Goal: Check status: Check status

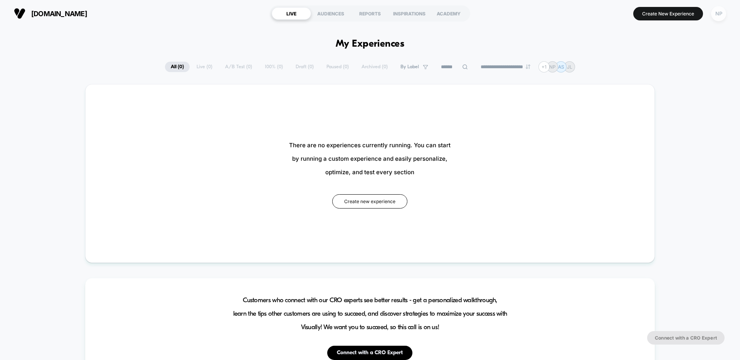
click at [722, 14] on div "NP" at bounding box center [718, 13] width 15 height 15
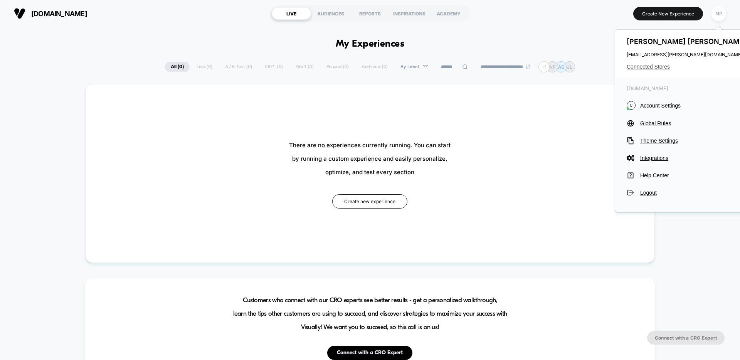
click at [116, 212] on span "Connected Stores" at bounding box center [58, 241] width 116 height 58
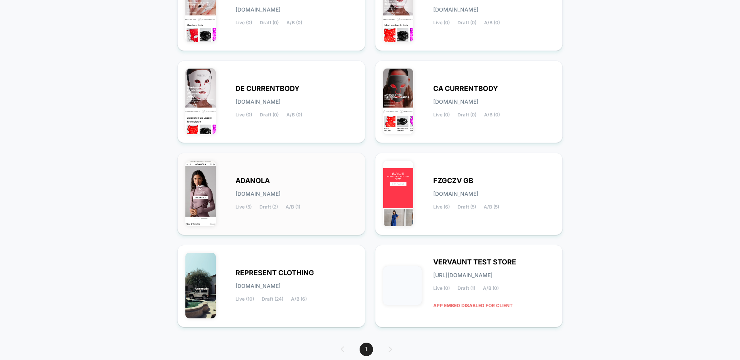
scroll to position [135, 0]
click at [288, 204] on span "A/B (1)" at bounding box center [293, 206] width 15 height 5
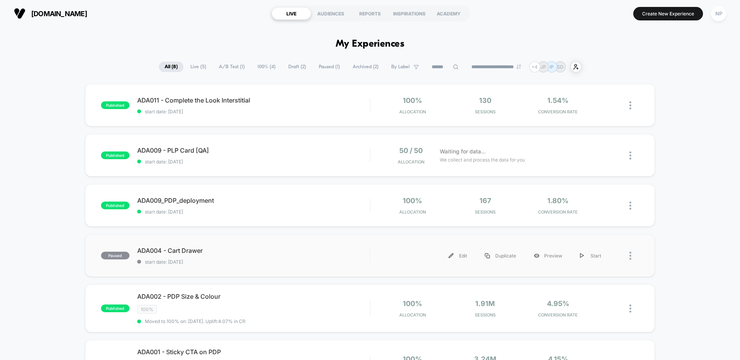
click at [251, 267] on div "paused ADA004 - Cart Drawer start date: [DATE] Edit Duplicate Preview Start" at bounding box center [370, 255] width 570 height 42
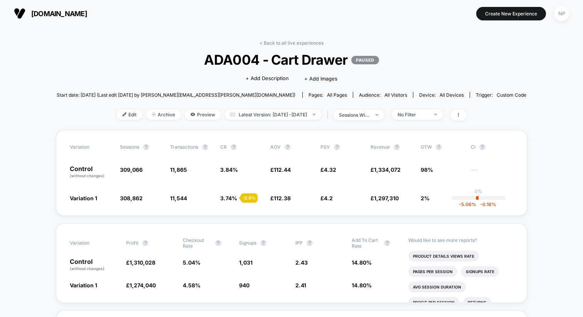
drag, startPoint x: 515, startPoint y: 123, endPoint x: 507, endPoint y: 123, distance: 8.1
click at [275, 114] on span "Latest Version: [DATE] - [DATE]" at bounding box center [273, 114] width 96 height 10
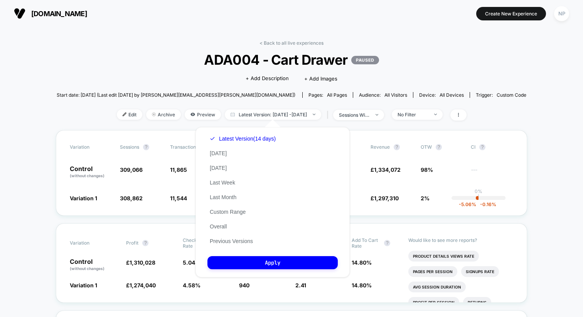
click at [174, 46] on div "< Back to all live experiences ADA004 - Cart Drawer PAUSED Click to edit experi…" at bounding box center [291, 85] width 469 height 90
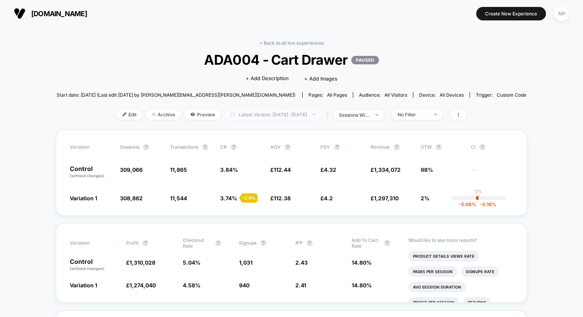
click at [281, 112] on span "Latest Version: [DATE] - [DATE]" at bounding box center [273, 114] width 96 height 10
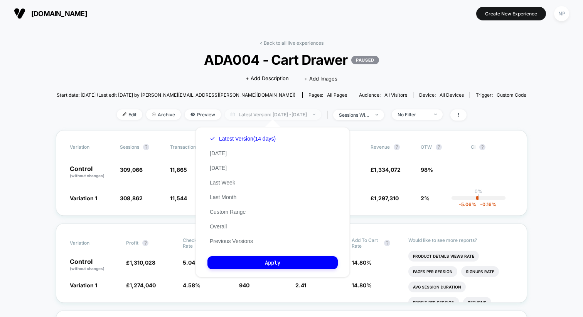
click at [281, 112] on span "Latest Version: [DATE] - [DATE]" at bounding box center [273, 114] width 96 height 10
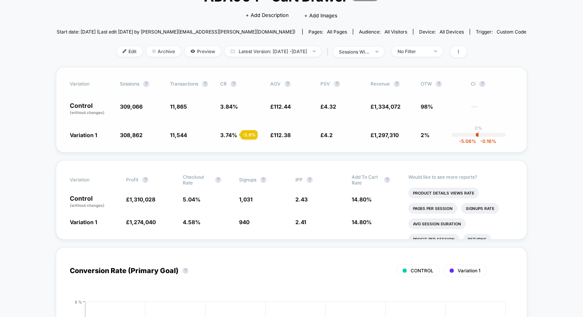
scroll to position [59, 0]
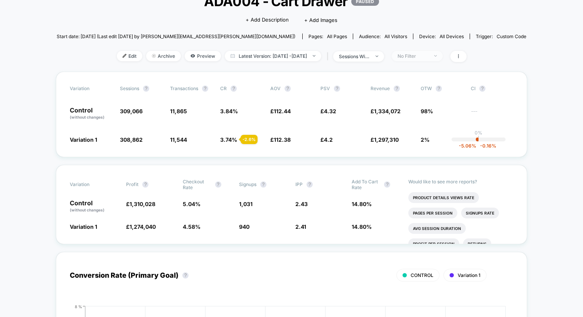
click at [413, 57] on div "No Filter" at bounding box center [412, 56] width 31 height 6
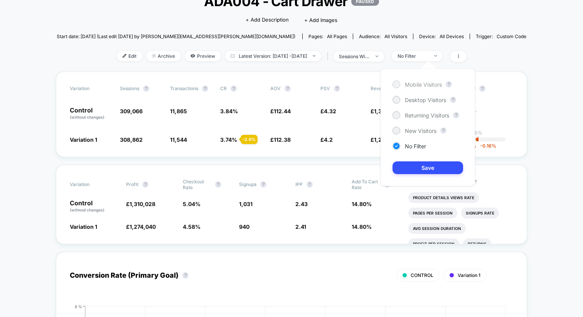
click at [417, 86] on span "Mobile Visitors" at bounding box center [423, 84] width 37 height 7
click at [415, 170] on button "Save" at bounding box center [427, 168] width 71 height 13
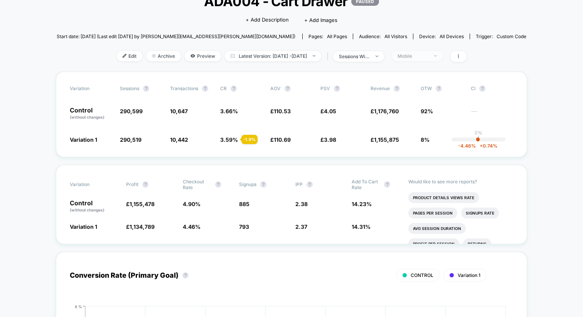
click at [423, 57] on div "Mobile" at bounding box center [412, 56] width 31 height 6
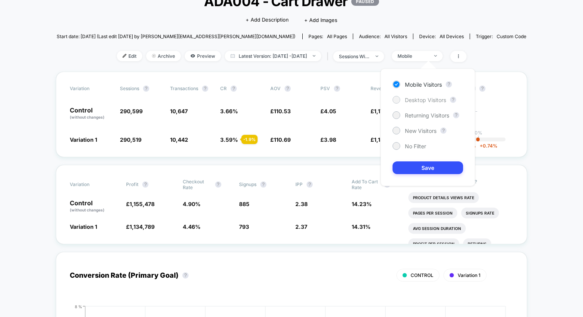
click at [425, 100] on span "Desktop Visitors" at bounding box center [425, 100] width 41 height 7
click at [435, 173] on button "Save" at bounding box center [427, 168] width 71 height 13
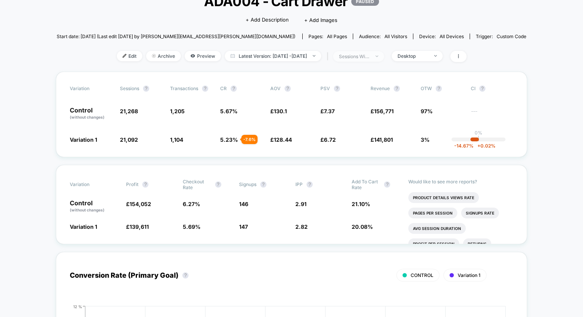
click at [375, 56] on div at bounding box center [373, 56] width 6 height 0
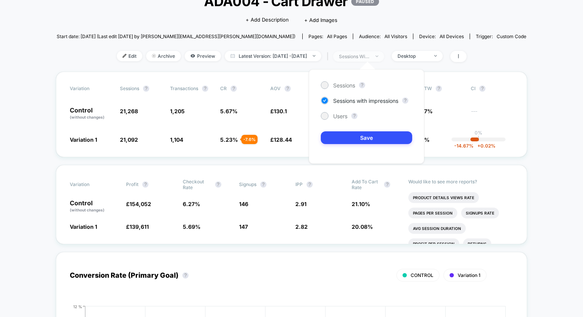
click at [375, 56] on div at bounding box center [373, 56] width 6 height 0
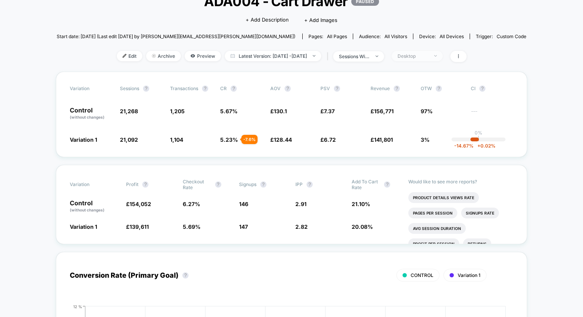
click at [416, 56] on div "Desktop" at bounding box center [412, 56] width 31 height 6
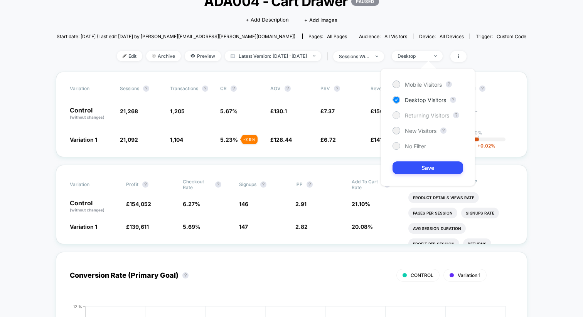
click at [417, 116] on span "Returning Visitors" at bounding box center [427, 115] width 44 height 7
click at [429, 167] on button "Save" at bounding box center [427, 168] width 71 height 13
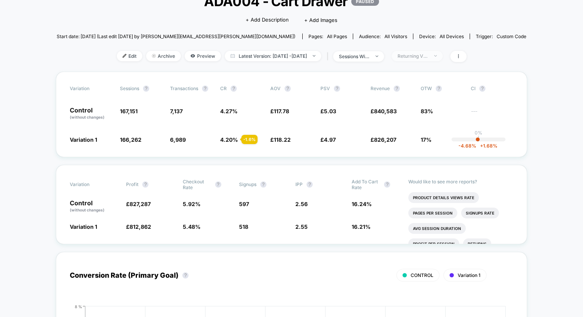
click at [427, 54] on div "Returning Visitors" at bounding box center [412, 56] width 31 height 6
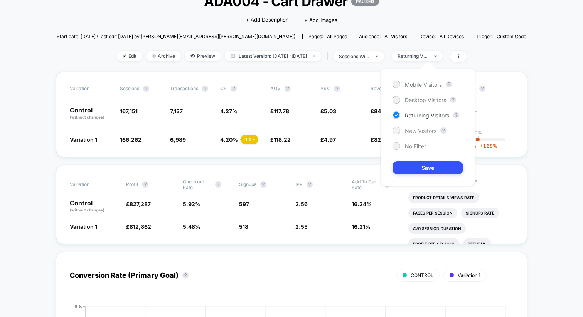
click at [423, 130] on span "New Visitors" at bounding box center [421, 131] width 32 height 7
drag, startPoint x: 427, startPoint y: 167, endPoint x: 466, endPoint y: 166, distance: 38.9
click at [427, 167] on button "Save" at bounding box center [427, 168] width 71 height 13
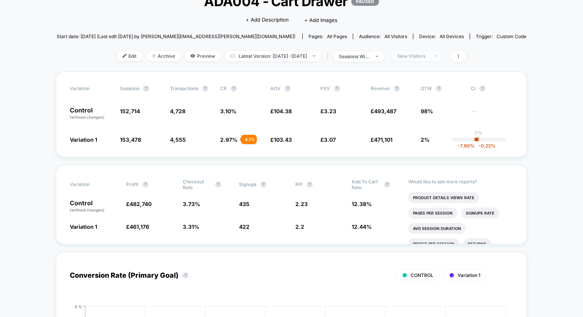
click at [422, 57] on div "New Visitors" at bounding box center [412, 56] width 31 height 6
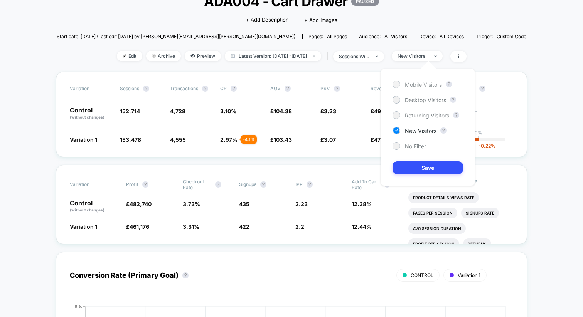
click at [416, 87] on span "Mobile Visitors" at bounding box center [423, 84] width 37 height 7
click at [420, 167] on button "Save" at bounding box center [427, 168] width 71 height 13
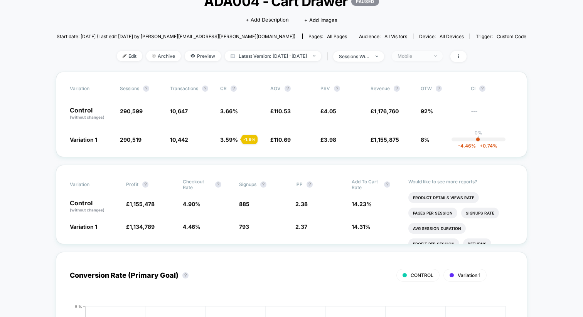
click at [411, 58] on span "Mobile" at bounding box center [417, 56] width 51 height 10
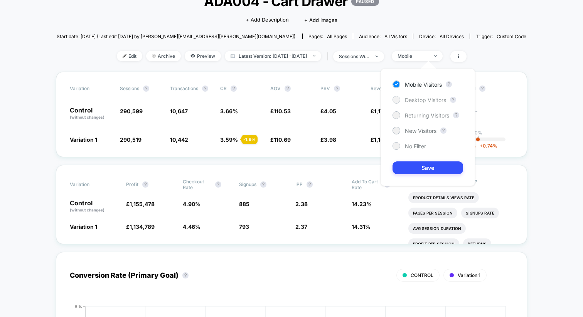
click at [405, 97] on span "Desktop Visitors" at bounding box center [425, 100] width 41 height 7
click at [431, 172] on button "Save" at bounding box center [427, 168] width 71 height 13
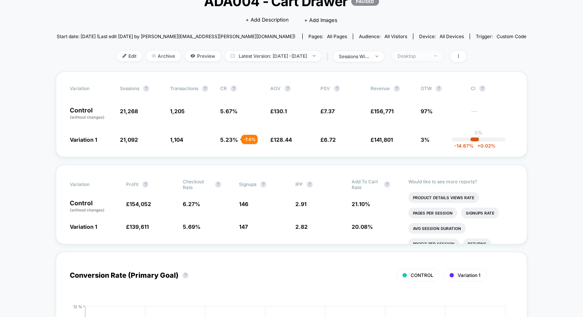
click at [423, 55] on div "Desktop" at bounding box center [412, 56] width 31 height 6
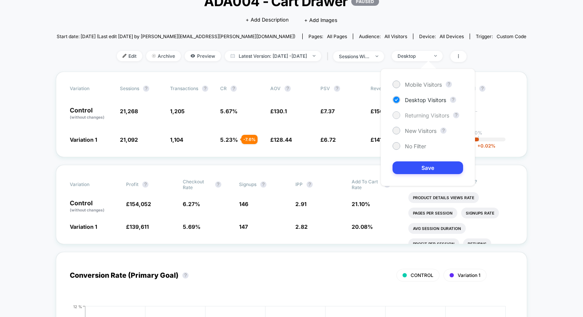
click at [421, 116] on span "Returning Visitors" at bounding box center [427, 115] width 44 height 7
click at [435, 173] on button "Save" at bounding box center [427, 168] width 71 height 13
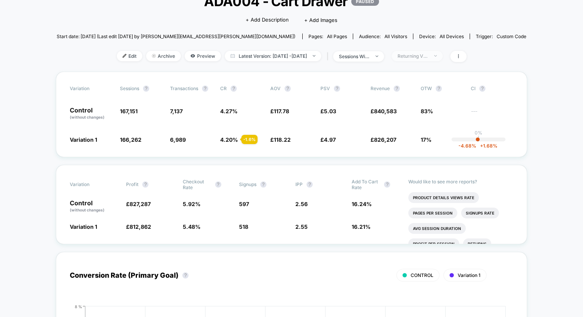
click at [428, 57] on div "Returning Visitors" at bounding box center [412, 56] width 31 height 6
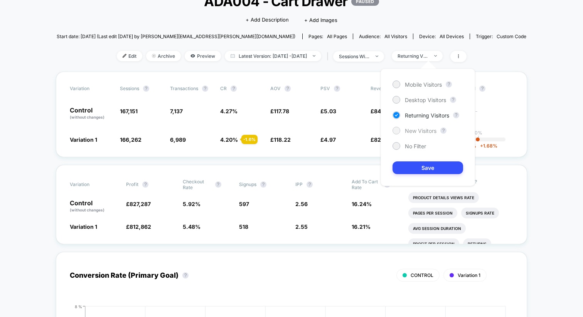
click at [421, 130] on span "New Visitors" at bounding box center [421, 131] width 32 height 7
click at [421, 167] on button "Save" at bounding box center [427, 168] width 71 height 13
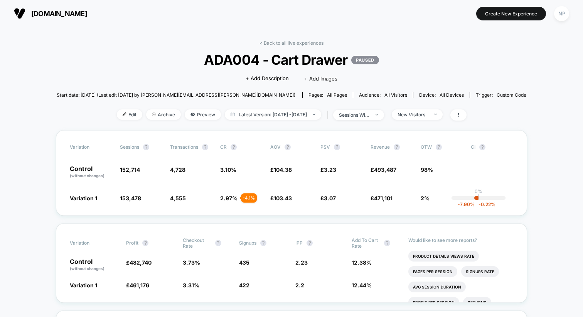
click at [291, 42] on link "< Back to all live experiences" at bounding box center [291, 43] width 64 height 6
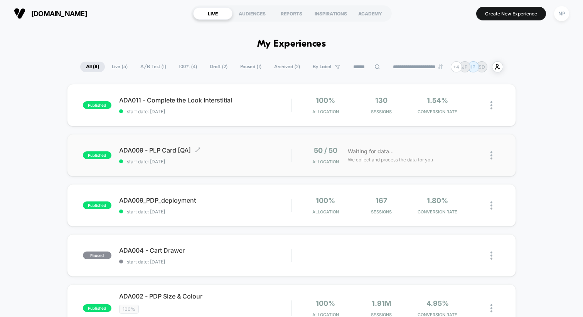
click at [231, 160] on span "start date: [DATE]" at bounding box center [205, 162] width 172 height 6
